Goal: Transaction & Acquisition: Purchase product/service

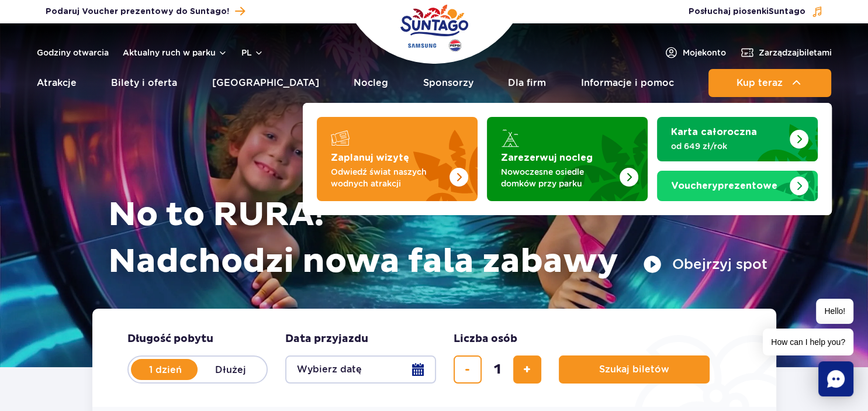
click at [758, 87] on span "Kup teraz" at bounding box center [759, 83] width 46 height 11
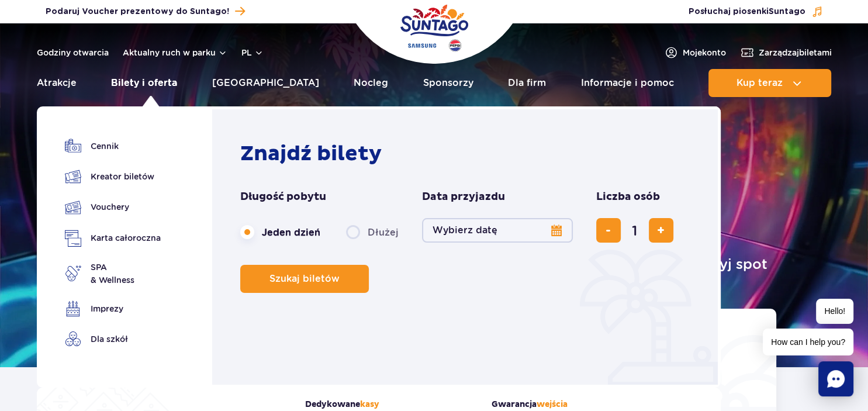
click at [160, 85] on link "Bilety i oferta" at bounding box center [144, 83] width 66 height 28
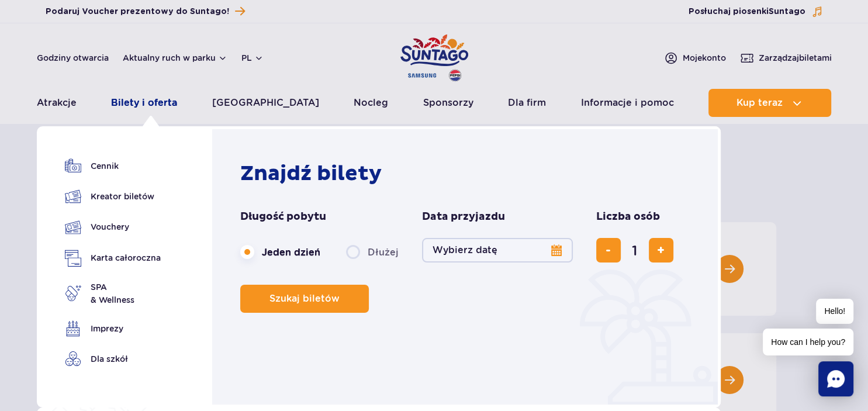
click at [153, 106] on link "Bilety i oferta" at bounding box center [144, 103] width 66 height 28
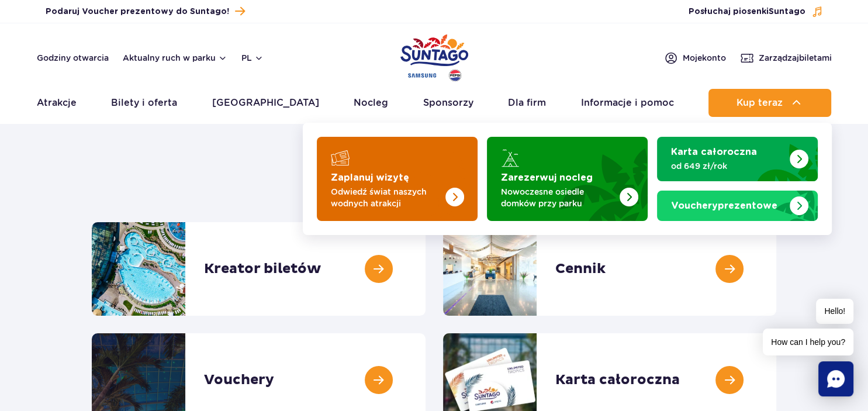
click at [356, 193] on p "Odwiedź świat naszych wodnych atrakcji" at bounding box center [388, 197] width 114 height 23
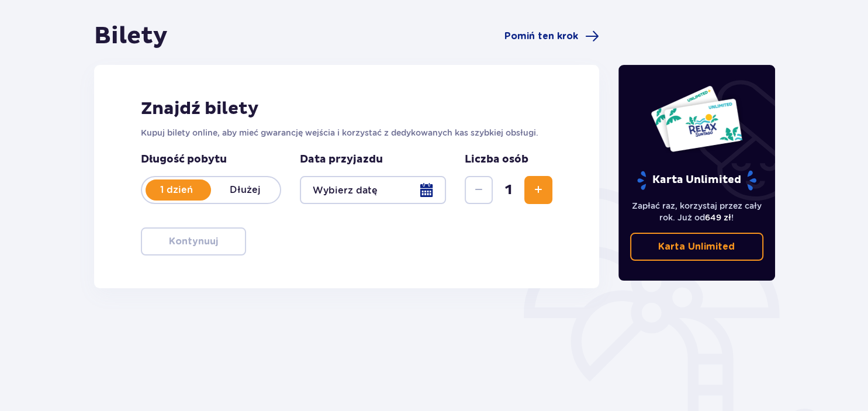
scroll to position [185, 0]
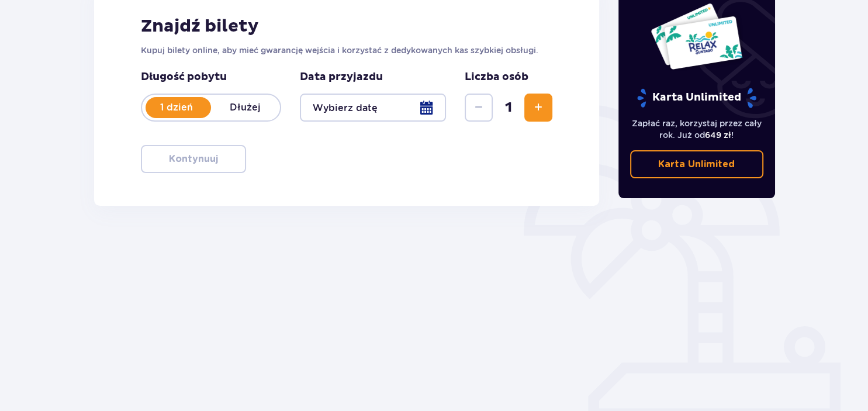
click at [434, 115] on div at bounding box center [373, 107] width 147 height 28
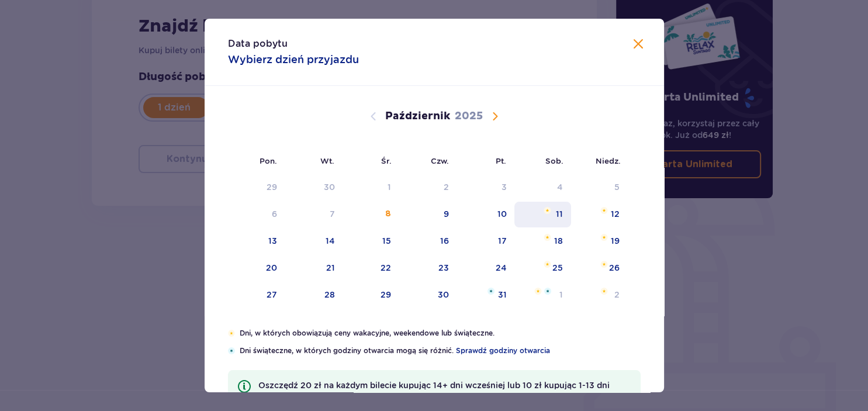
click at [551, 209] on div "11" at bounding box center [542, 215] width 57 height 26
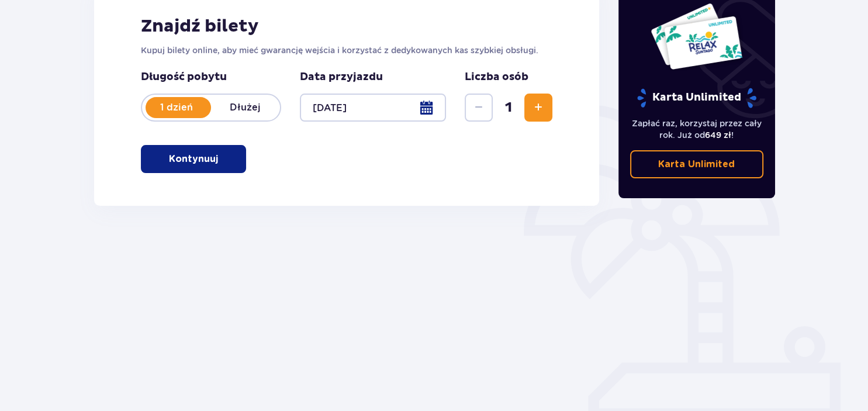
type input "11.10.25"
click at [536, 113] on span "Zwiększ" at bounding box center [538, 108] width 14 height 14
click at [207, 165] on p "Kontynuuj" at bounding box center [193, 159] width 49 height 13
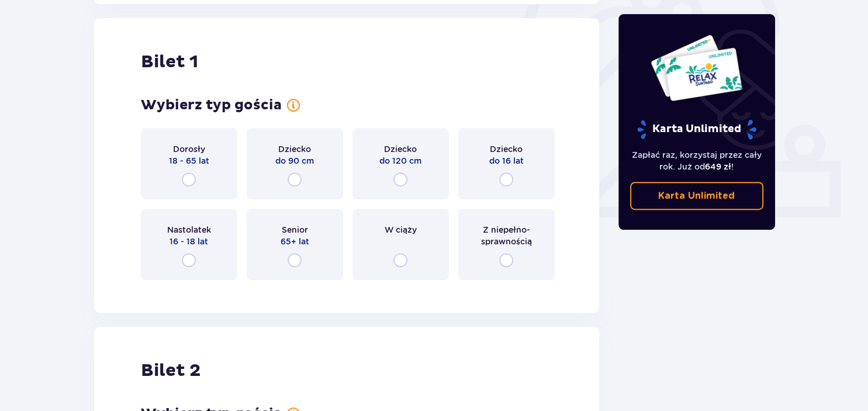
scroll to position [390, 0]
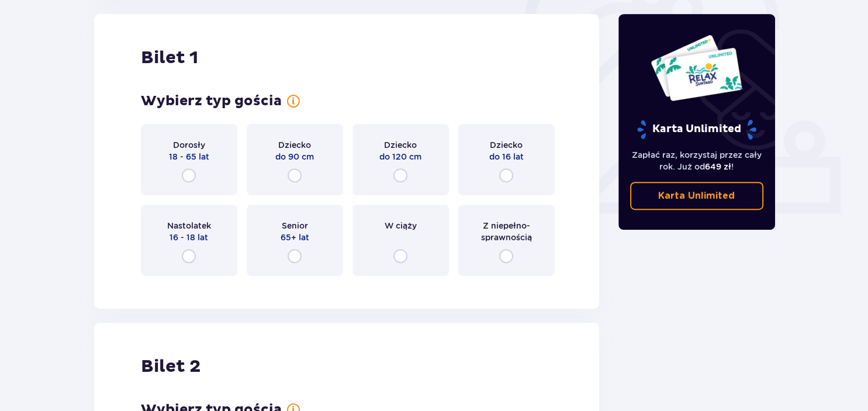
click at [193, 177] on input "radio" at bounding box center [189, 175] width 14 height 14
radio input "true"
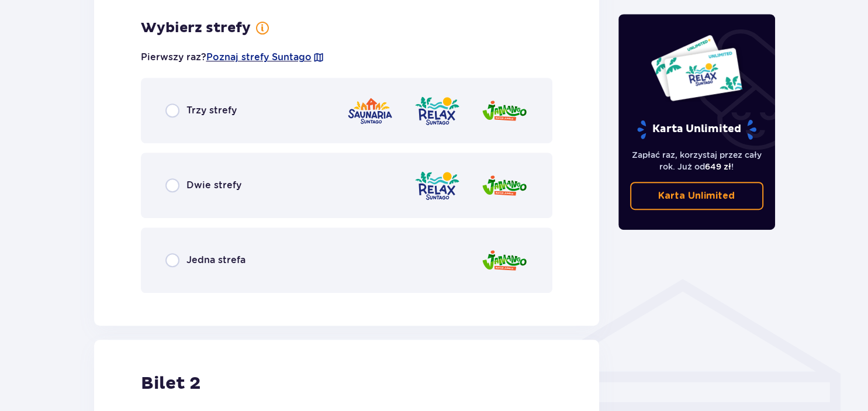
scroll to position [675, 0]
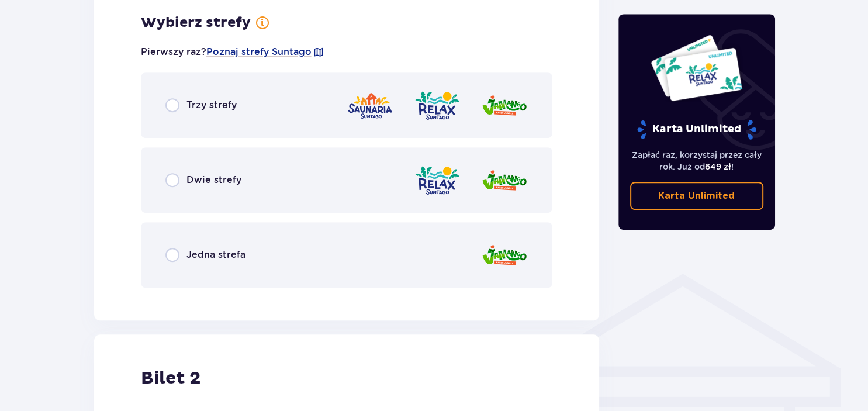
click at [172, 105] on input "radio" at bounding box center [172, 105] width 14 height 14
radio input "true"
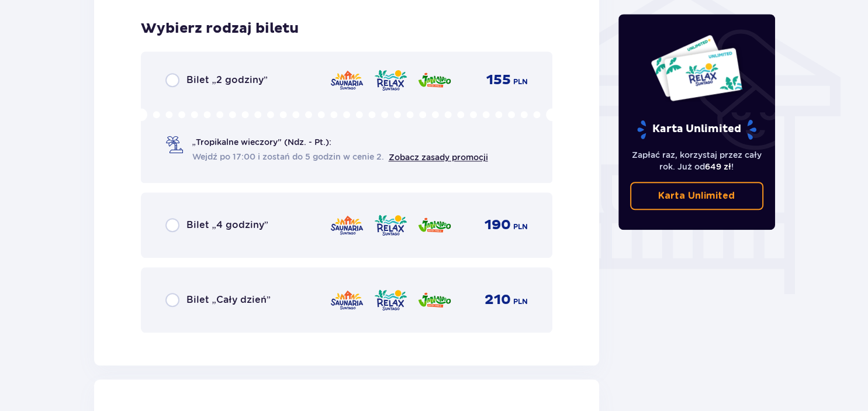
scroll to position [972, 0]
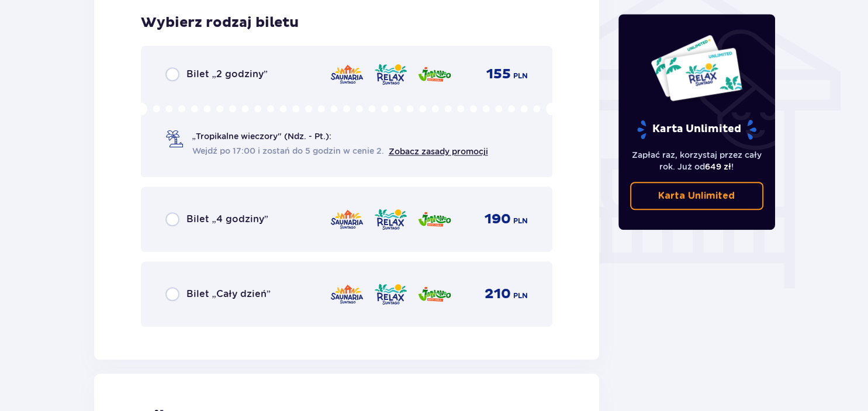
click at [174, 293] on input "radio" at bounding box center [172, 294] width 14 height 14
radio input "true"
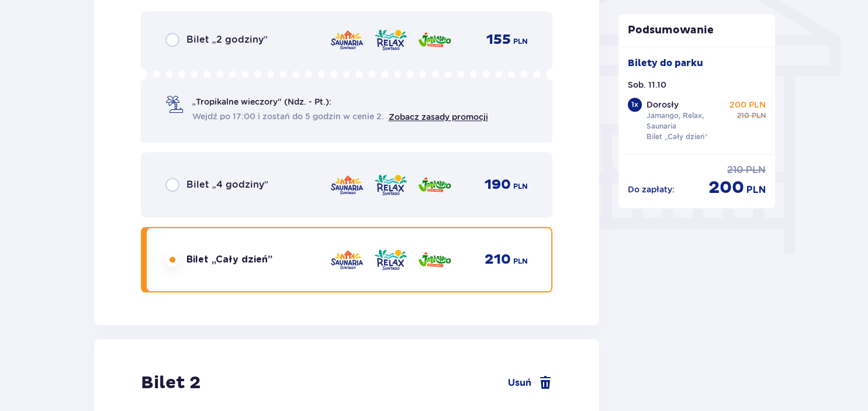
scroll to position [1331, 0]
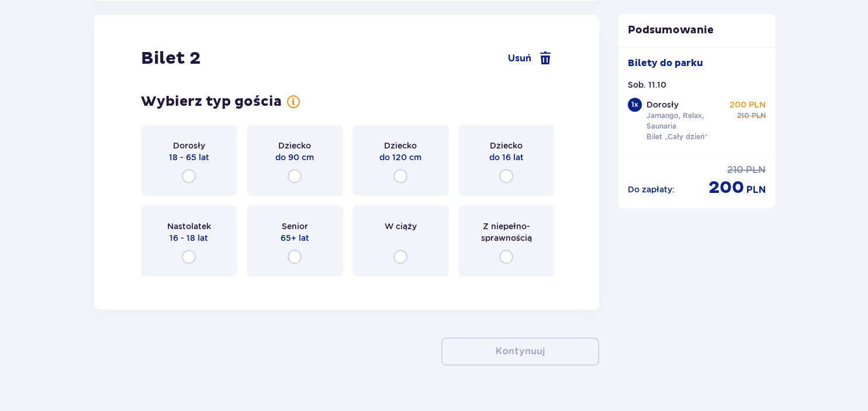
click at [188, 174] on input "radio" at bounding box center [189, 176] width 14 height 14
radio input "true"
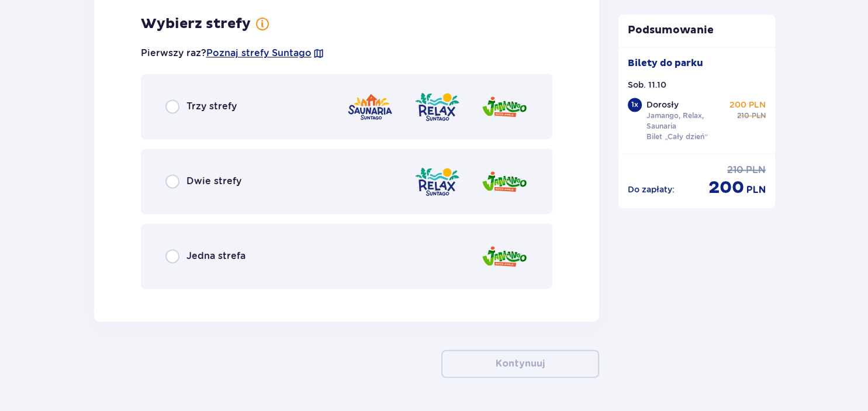
scroll to position [1616, 0]
drag, startPoint x: 171, startPoint y: 105, endPoint x: 177, endPoint y: 196, distance: 91.4
click at [171, 106] on input "radio" at bounding box center [172, 106] width 14 height 14
radio input "true"
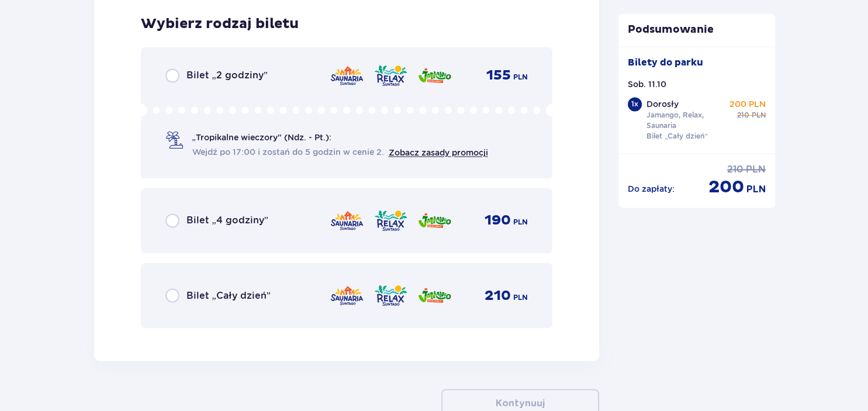
scroll to position [1913, 0]
drag, startPoint x: 172, startPoint y: 293, endPoint x: 197, endPoint y: 299, distance: 25.9
click at [172, 292] on input "radio" at bounding box center [172, 294] width 14 height 14
radio input "true"
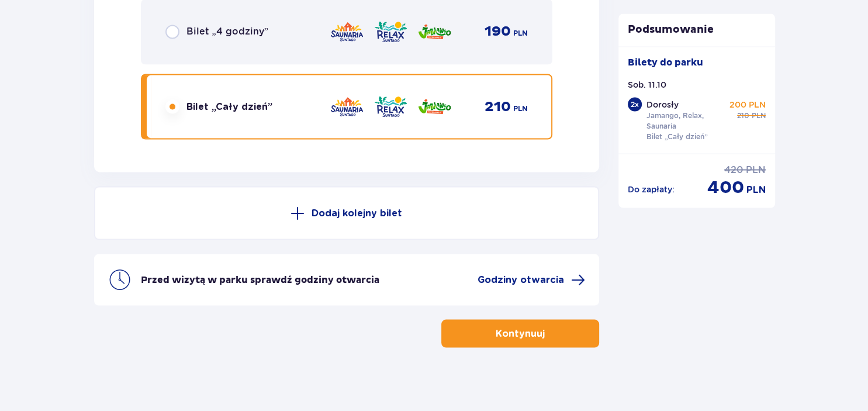
scroll to position [2106, 0]
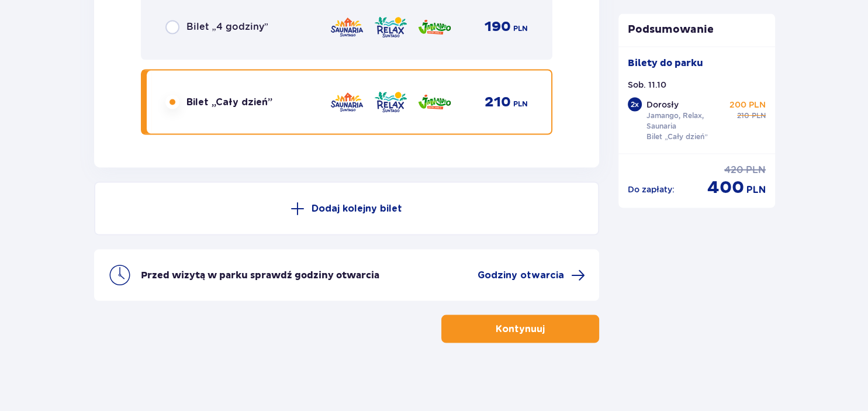
click at [475, 334] on button "Kontynuuj" at bounding box center [520, 328] width 158 height 28
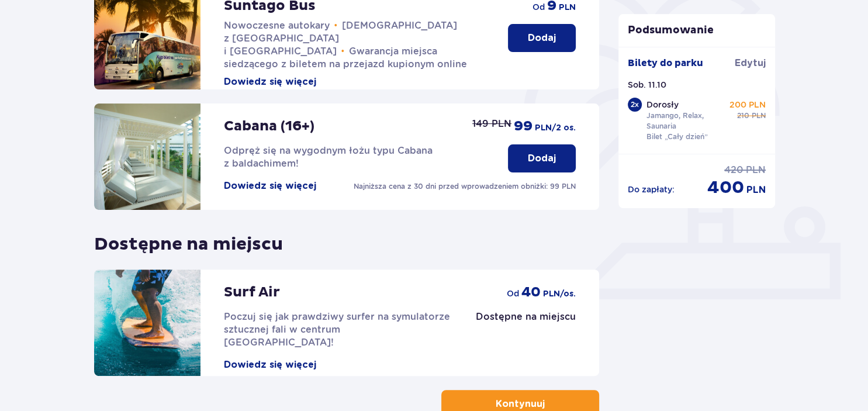
scroll to position [381, 0]
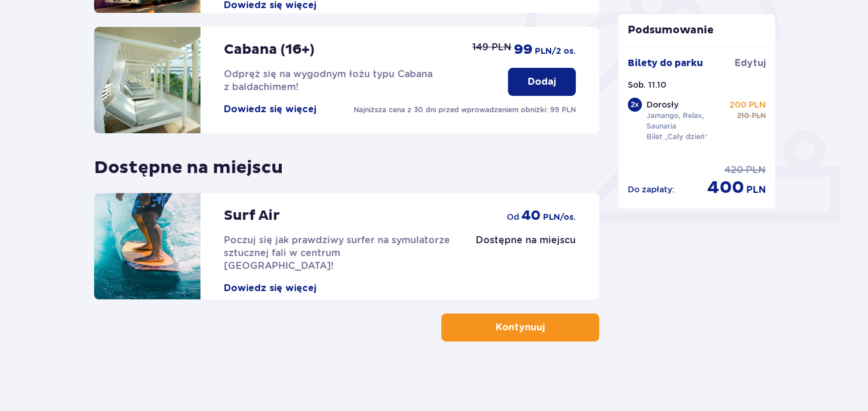
click at [476, 328] on button "Kontynuuj" at bounding box center [520, 327] width 158 height 28
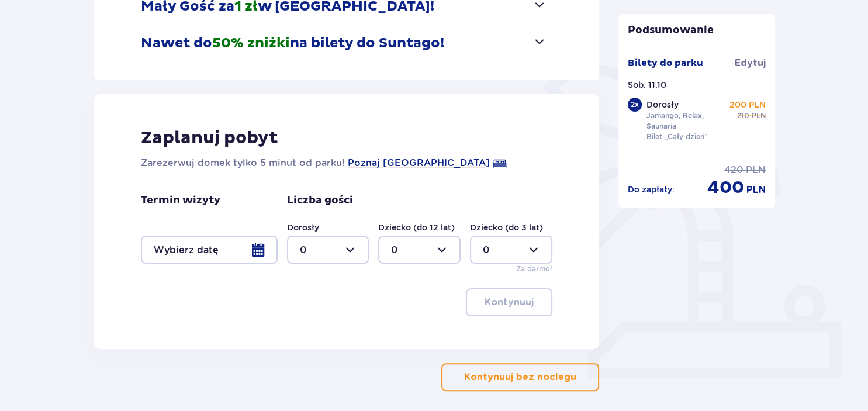
scroll to position [275, 0]
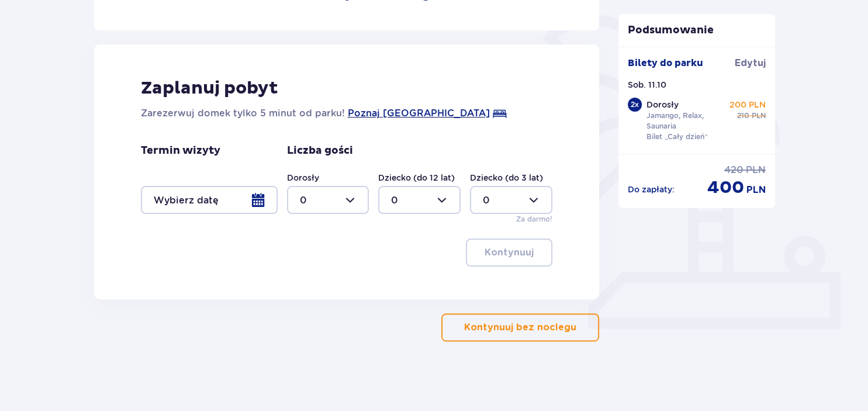
click at [481, 335] on button "Kontynuuj bez noclegu" at bounding box center [520, 327] width 158 height 28
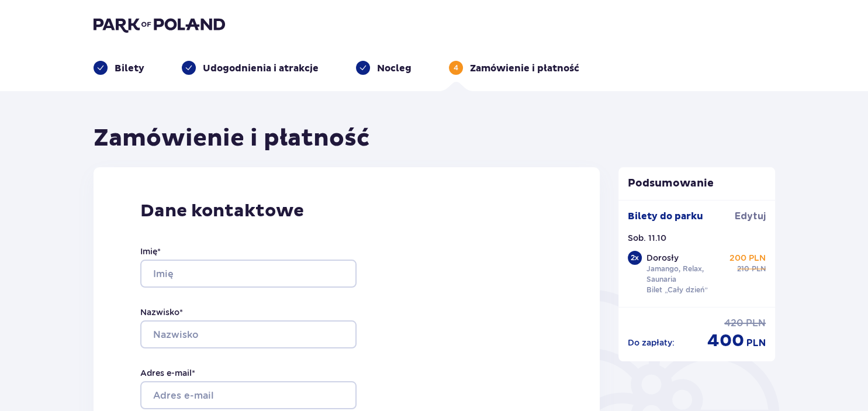
scroll to position [123, 0]
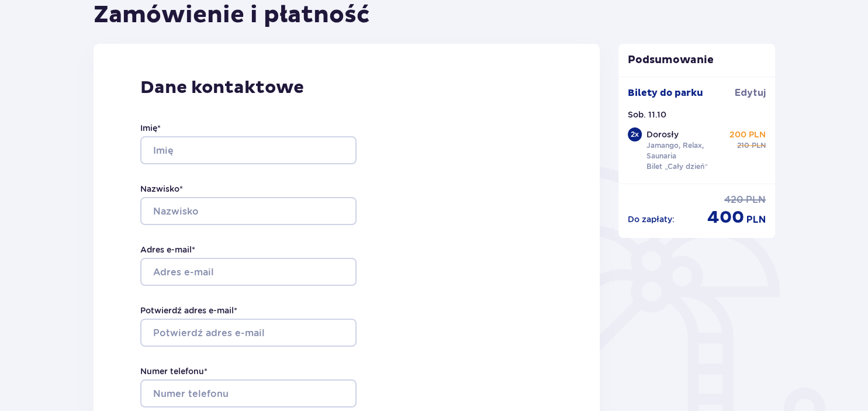
click at [270, 167] on div "Imię * Nazwisko * Adres e-mail * Potwierdź adres e-mail * Numer telefonu * Nume…" at bounding box center [248, 271] width 216 height 345
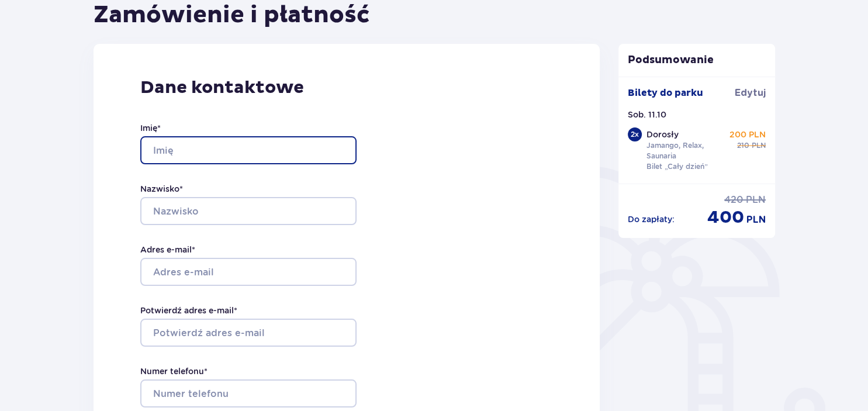
click at [271, 153] on input "Imię *" at bounding box center [248, 150] width 216 height 28
type input "Joanna"
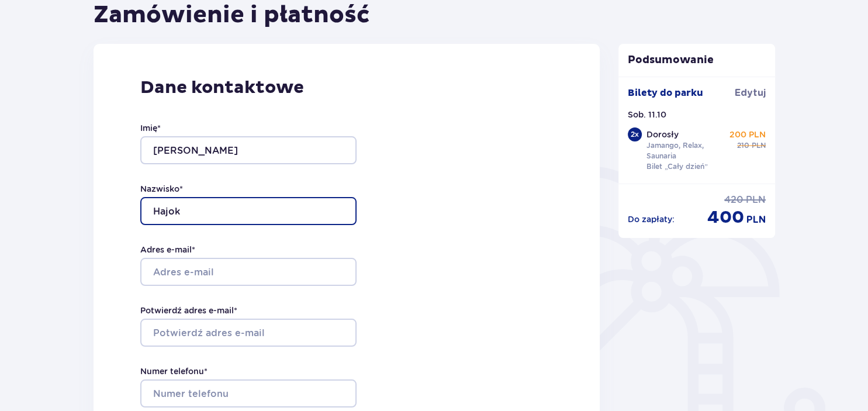
type input "Hajok"
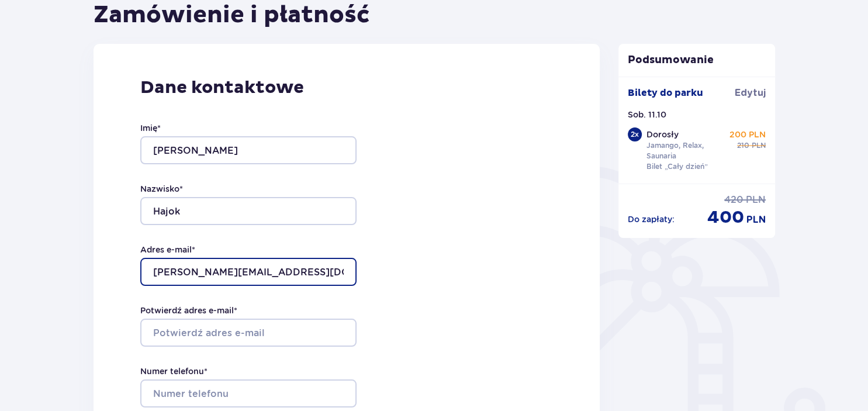
type input "[PERSON_NAME][EMAIL_ADDRESS][DOMAIN_NAME]"
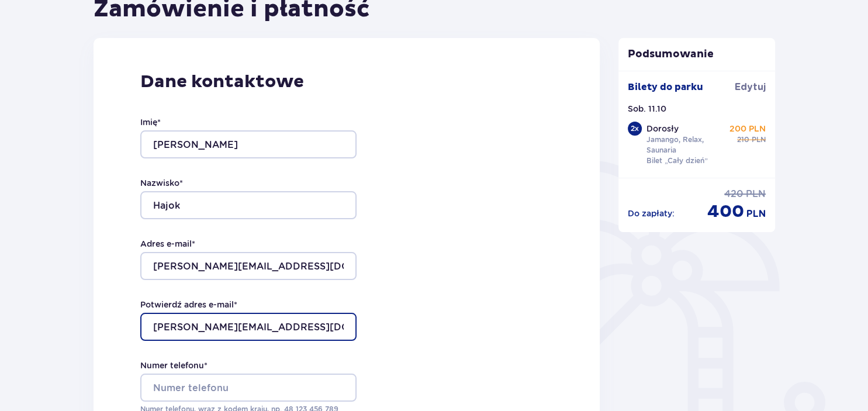
scroll to position [309, 0]
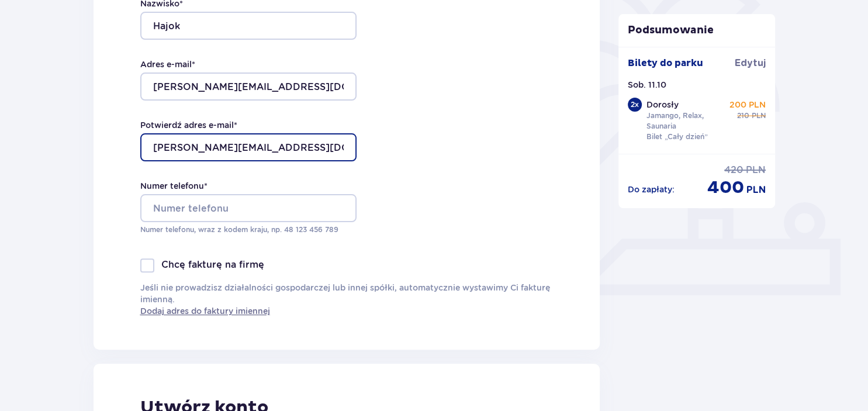
type input "[PERSON_NAME][EMAIL_ADDRESS][DOMAIN_NAME]"
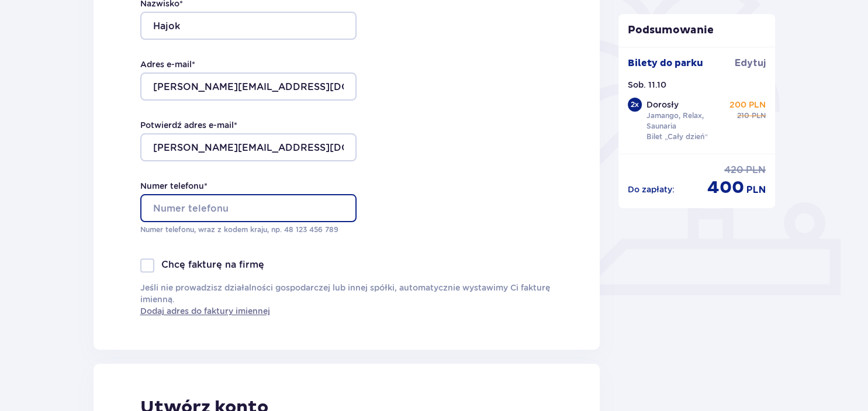
click at [256, 209] on input "Numer telefonu *" at bounding box center [248, 208] width 216 height 28
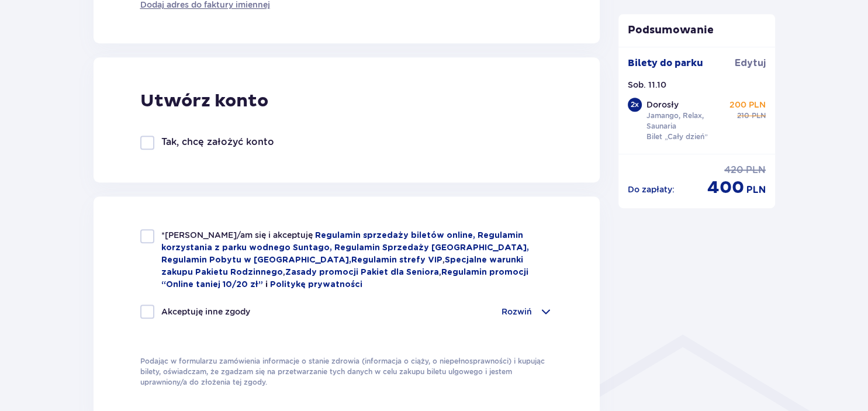
scroll to position [617, 0]
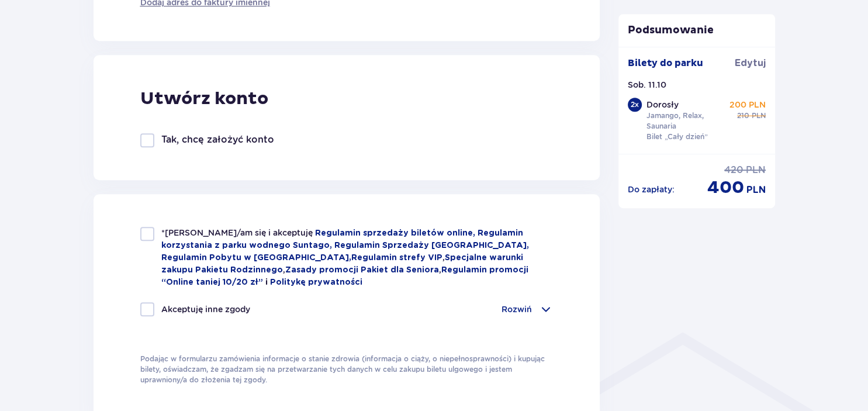
type input "517328858"
click at [147, 236] on div at bounding box center [147, 234] width 14 height 14
checkbox input "true"
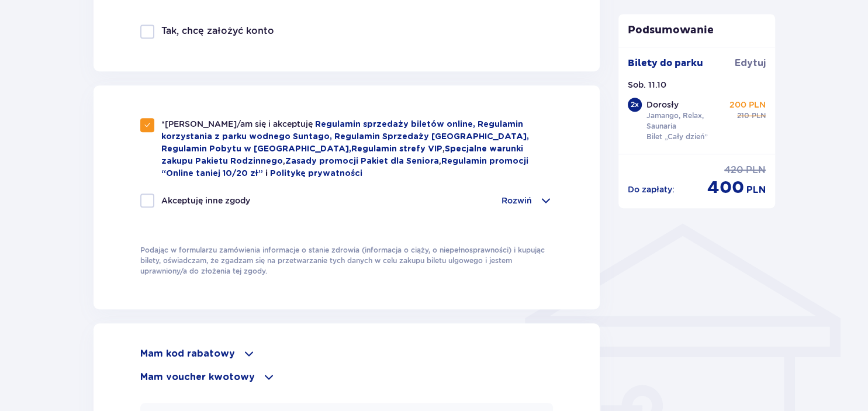
scroll to position [926, 0]
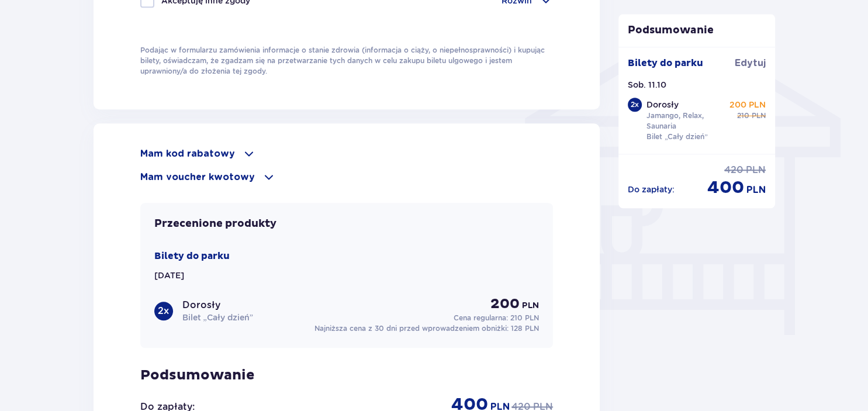
click at [242, 148] on span at bounding box center [249, 154] width 14 height 14
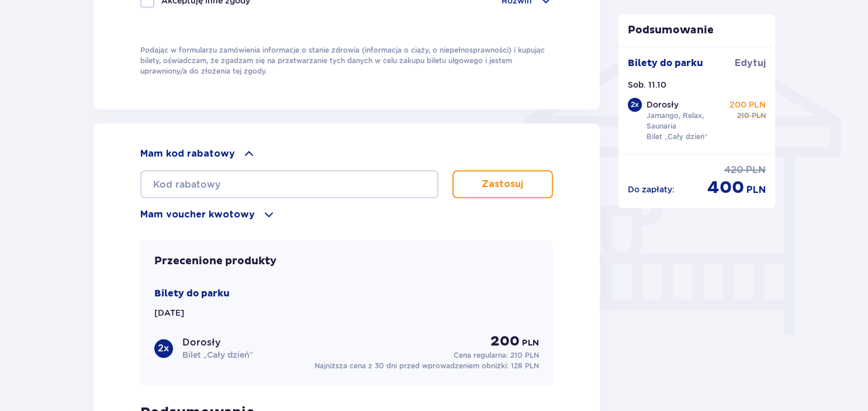
click at [250, 215] on div "Mam voucher kwotowy" at bounding box center [346, 214] width 413 height 14
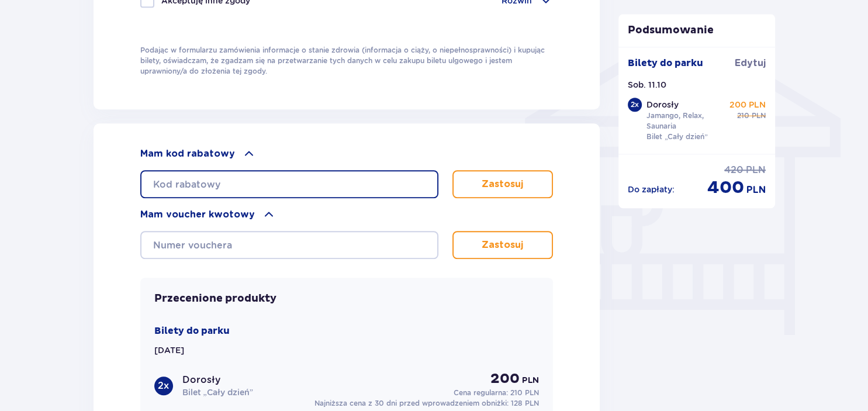
click at [296, 181] on input "text" at bounding box center [289, 184] width 298 height 28
type input "LDD6G1ZKTEHUH2"
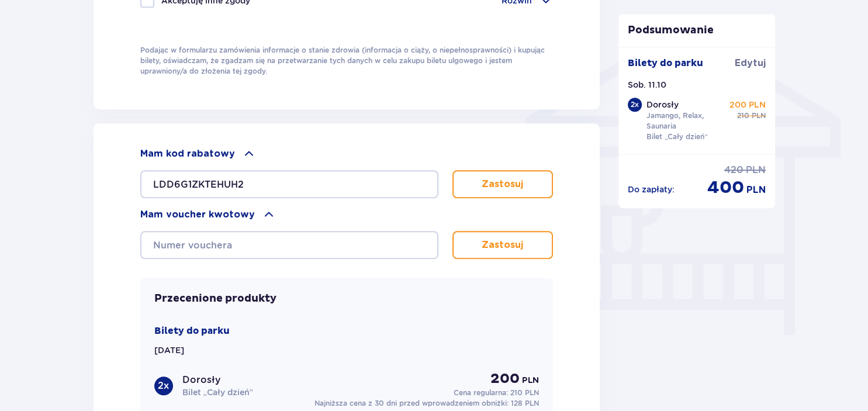
click at [498, 183] on p "Zastosuj" at bounding box center [501, 184] width 41 height 13
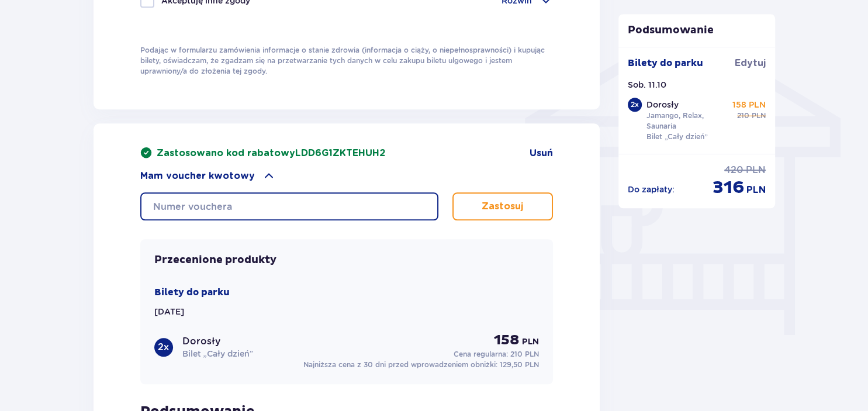
click at [335, 201] on input "text" at bounding box center [289, 206] width 298 height 28
click at [307, 199] on input "text" at bounding box center [289, 206] width 298 height 28
paste input "0630007118410507"
click at [152, 202] on input "0630007118410507" at bounding box center [289, 206] width 298 height 28
type input "0630007118410507"
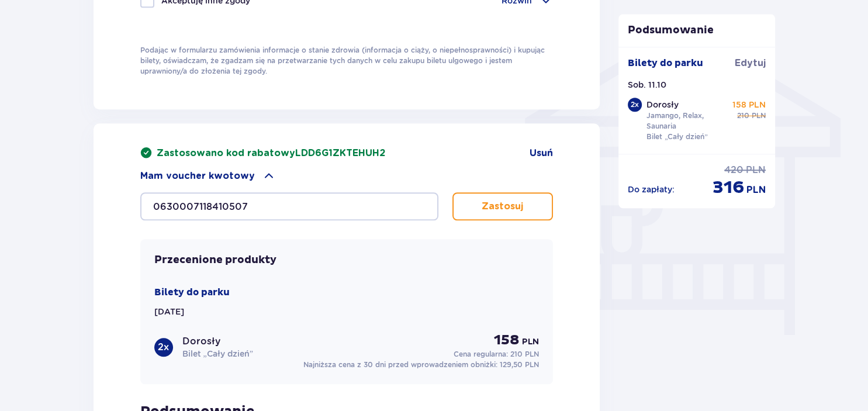
click at [503, 210] on button "Zastosuj" at bounding box center [502, 206] width 101 height 28
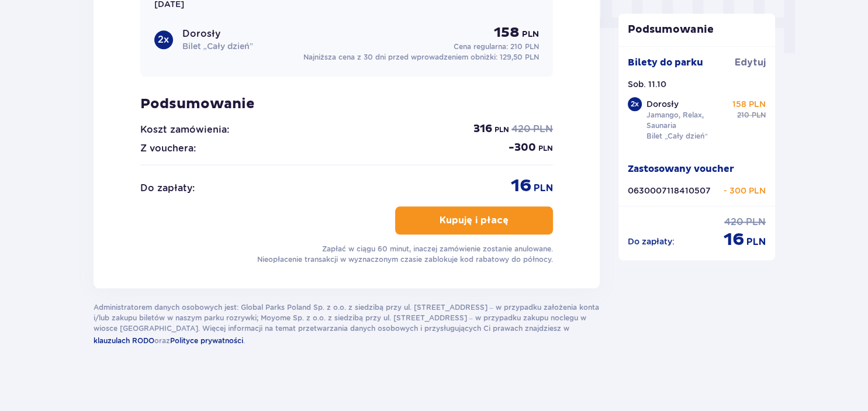
scroll to position [1210, 0]
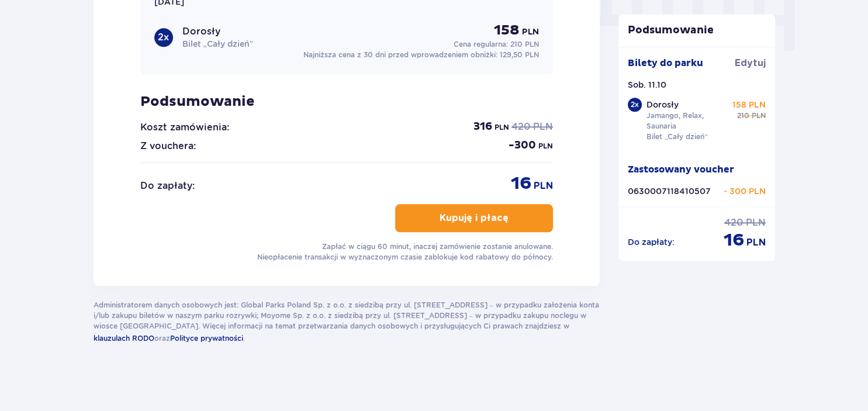
click at [462, 219] on p "Kupuję i płacę" at bounding box center [473, 218] width 69 height 13
